Goal: Check status: Check status

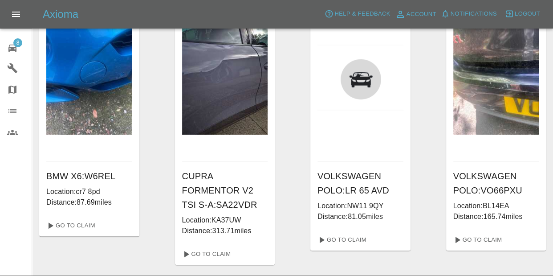
scroll to position [354, 0]
click at [20, 44] on span "8" at bounding box center [17, 42] width 9 height 9
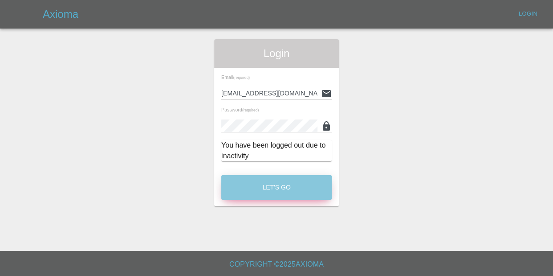
click at [264, 193] on button "Let's Go" at bounding box center [276, 187] width 110 height 24
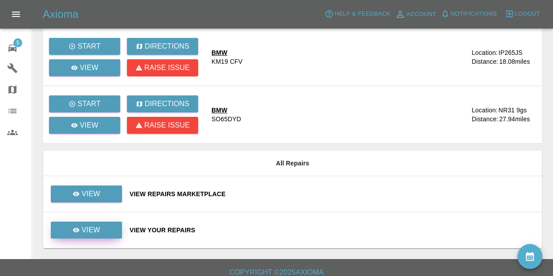
scroll to position [94, 0]
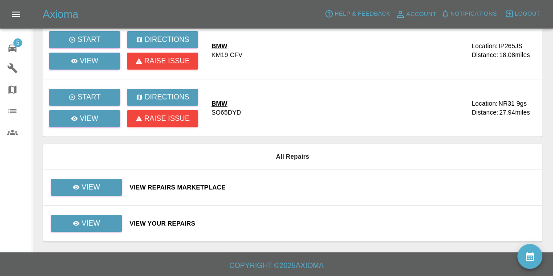
click at [177, 223] on div "View Your Repairs" at bounding box center [332, 223] width 405 height 9
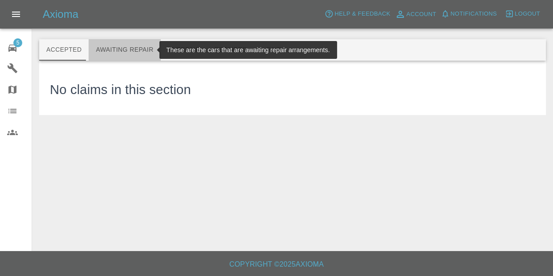
click at [126, 49] on button "Awaiting Repair" at bounding box center [125, 49] width 72 height 21
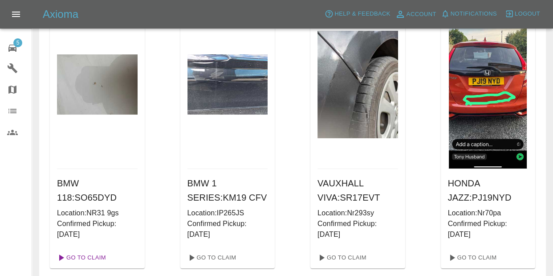
scroll to position [77, 0]
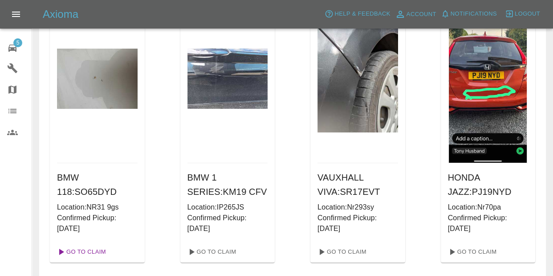
click at [94, 250] on link "Go To Claim" at bounding box center [80, 251] width 55 height 14
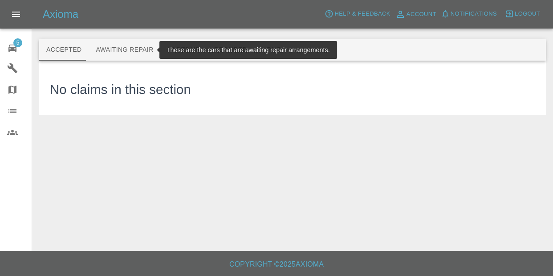
click at [129, 53] on button "Awaiting Repair" at bounding box center [125, 49] width 72 height 21
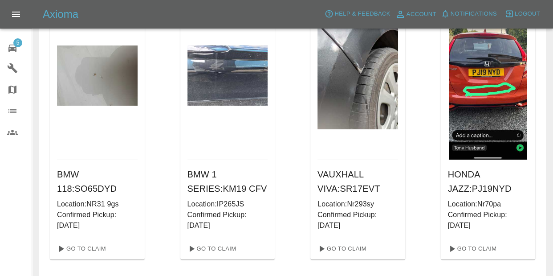
scroll to position [86, 0]
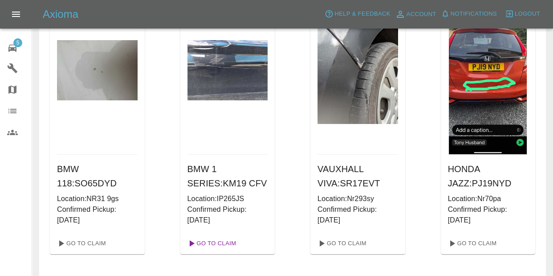
click at [222, 244] on link "Go To Claim" at bounding box center [211, 243] width 55 height 14
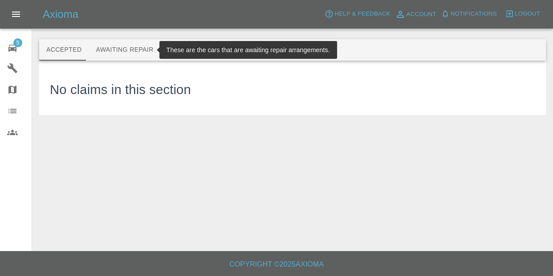
click at [103, 53] on button "Awaiting Repair" at bounding box center [125, 49] width 72 height 21
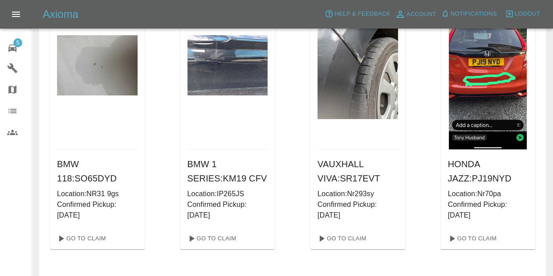
scroll to position [166, 0]
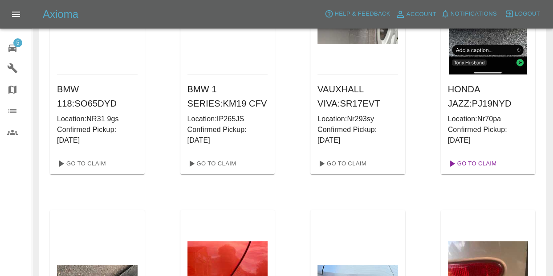
click at [484, 162] on link "Go To Claim" at bounding box center [471, 163] width 55 height 14
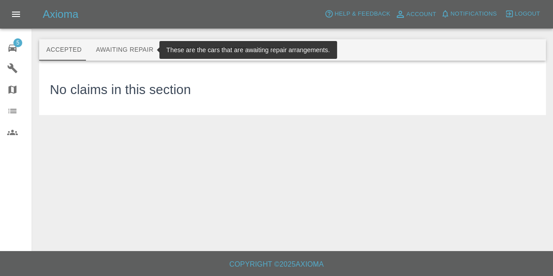
click at [121, 51] on button "Awaiting Repair" at bounding box center [125, 49] width 72 height 21
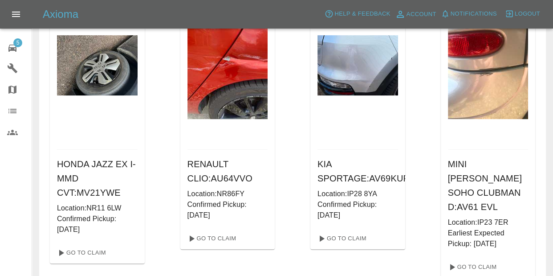
scroll to position [399, 0]
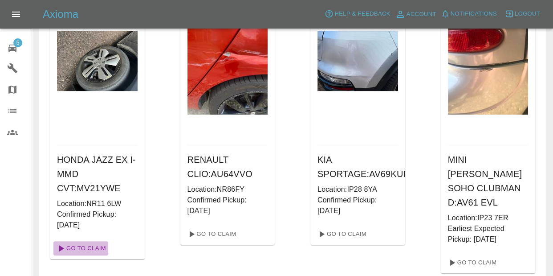
click at [96, 248] on link "Go To Claim" at bounding box center [80, 248] width 55 height 14
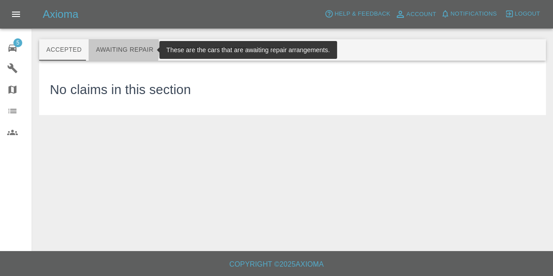
click at [100, 49] on button "Awaiting Repair" at bounding box center [125, 49] width 72 height 21
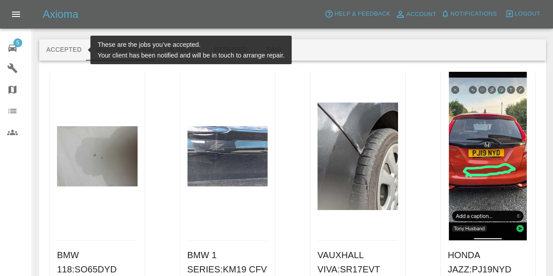
click at [69, 49] on button "Accepted" at bounding box center [63, 49] width 49 height 21
